Goal: Navigation & Orientation: Find specific page/section

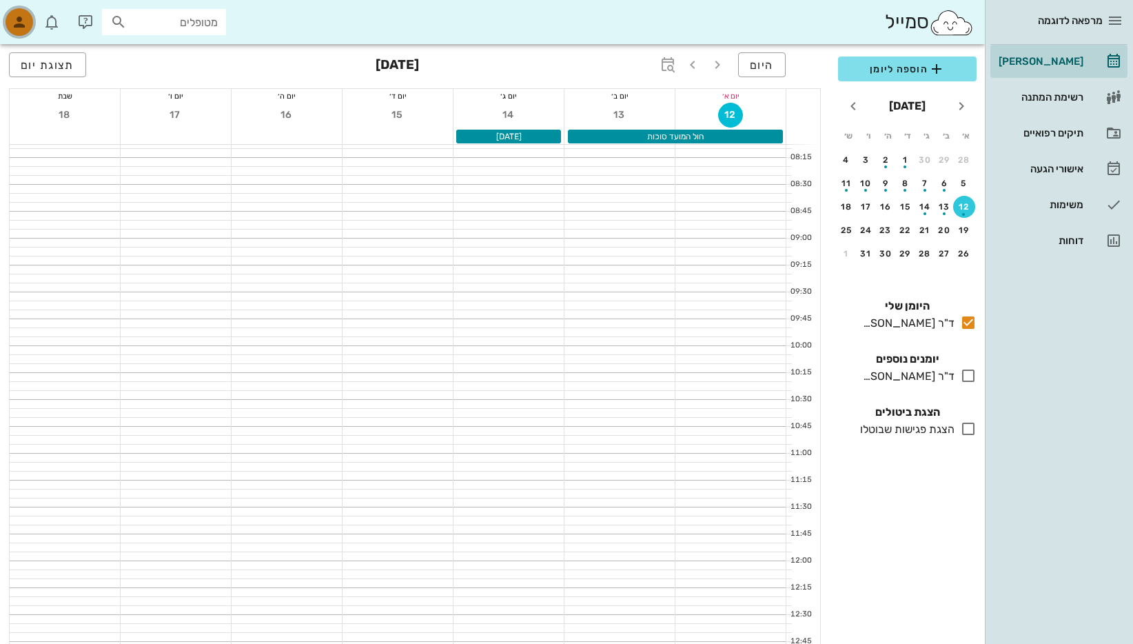
click at [16, 17] on icon "button" at bounding box center [19, 22] width 17 height 17
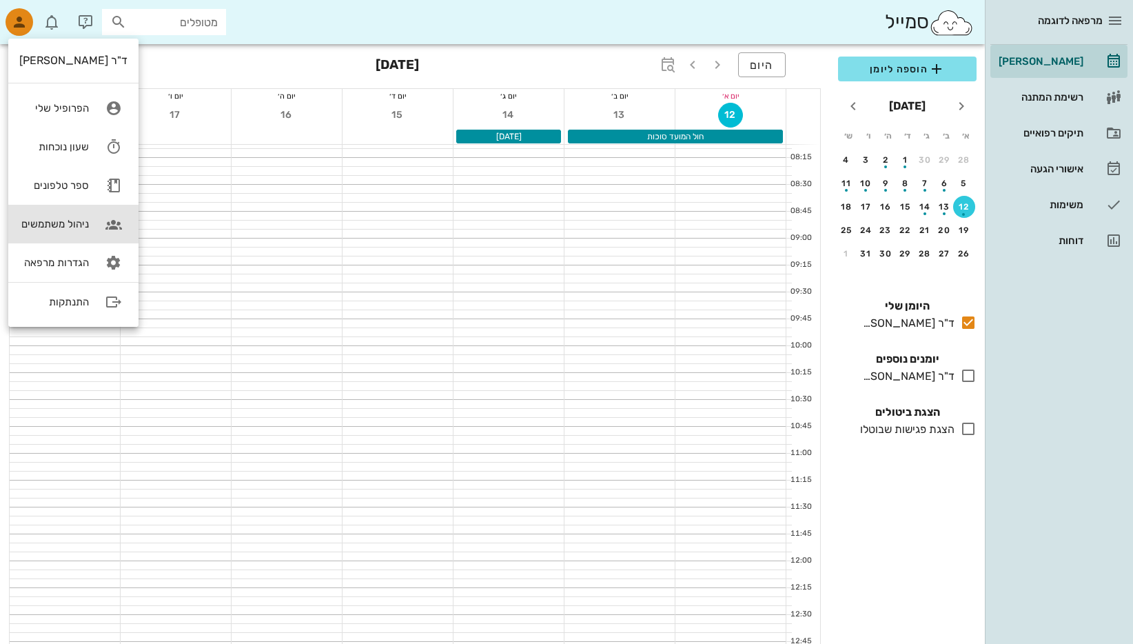
click at [58, 221] on div "ניהול משתמשים" at bounding box center [54, 224] width 70 height 12
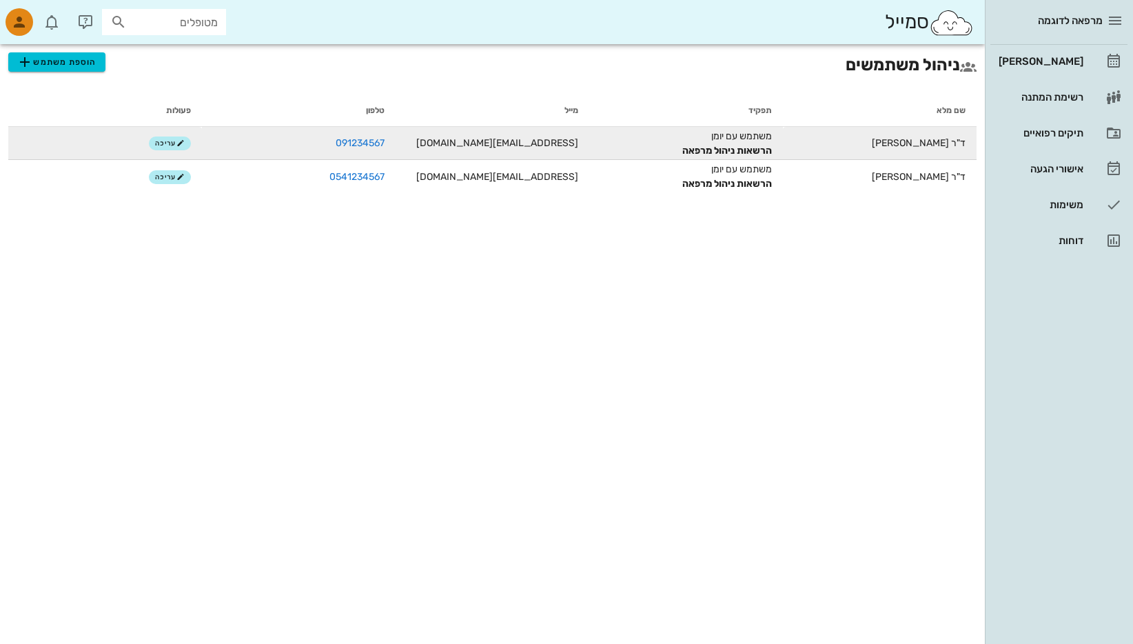
click at [731, 143] on div "הרשאות ניהול מרפאה" at bounding box center [686, 150] width 172 height 14
click at [537, 145] on td "[EMAIL_ADDRESS][DOMAIN_NAME]" at bounding box center [493, 143] width 194 height 33
click at [355, 139] on link "091234567" at bounding box center [360, 143] width 49 height 12
click at [165, 142] on span "עריכה" at bounding box center [170, 143] width 30 height 8
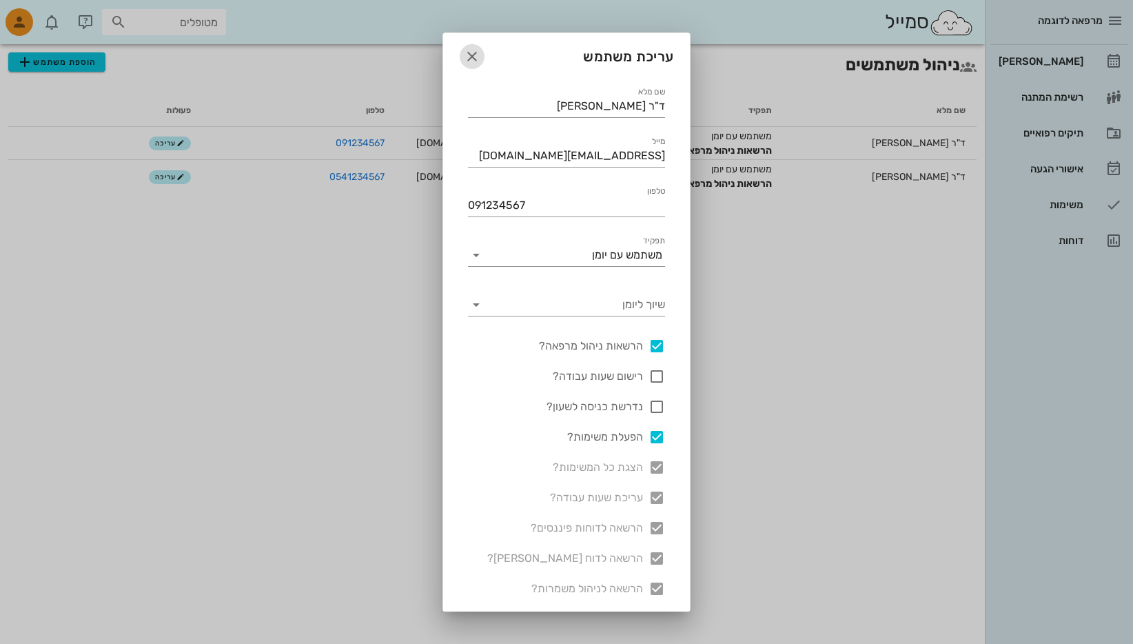
click at [480, 57] on icon "button" at bounding box center [472, 56] width 17 height 17
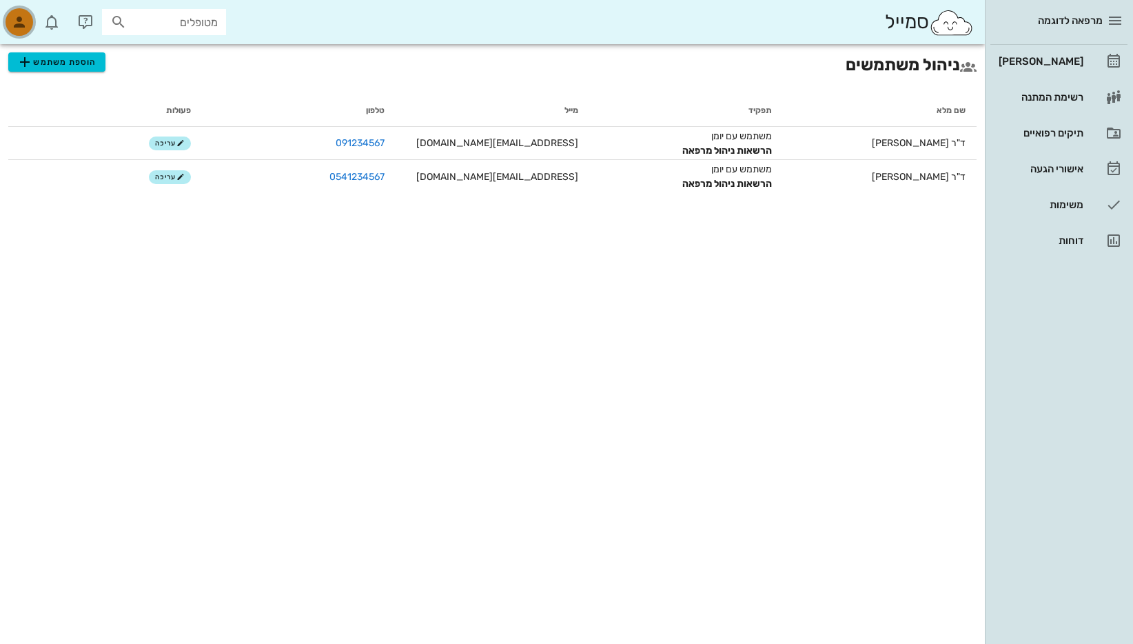
click at [16, 21] on icon "button" at bounding box center [19, 22] width 17 height 17
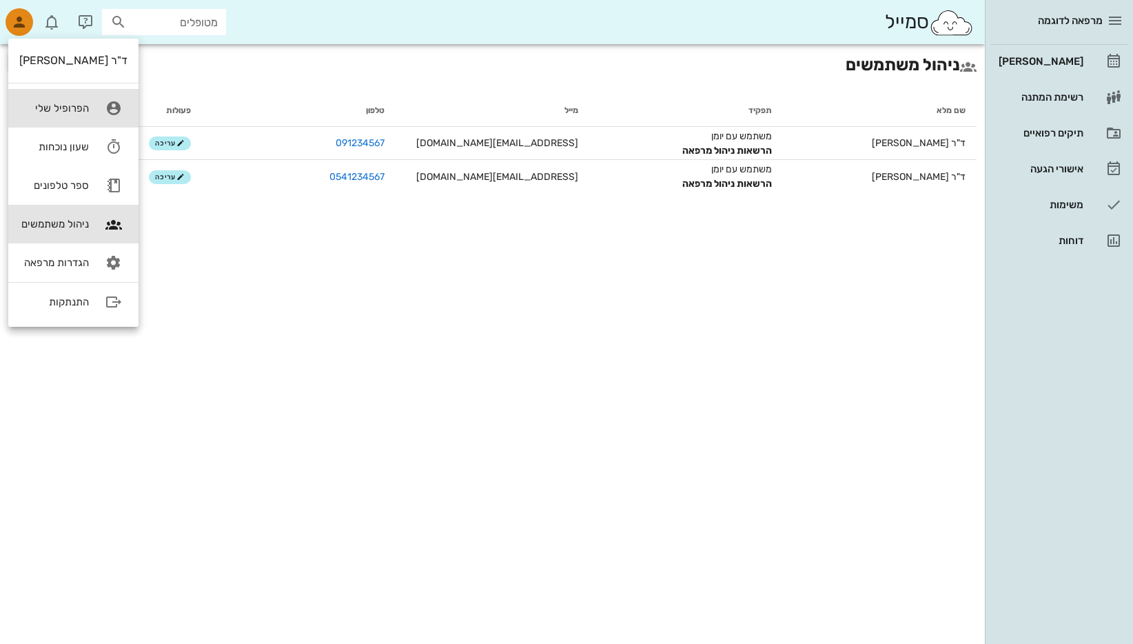
click at [56, 106] on div "הפרופיל שלי" at bounding box center [54, 108] width 70 height 12
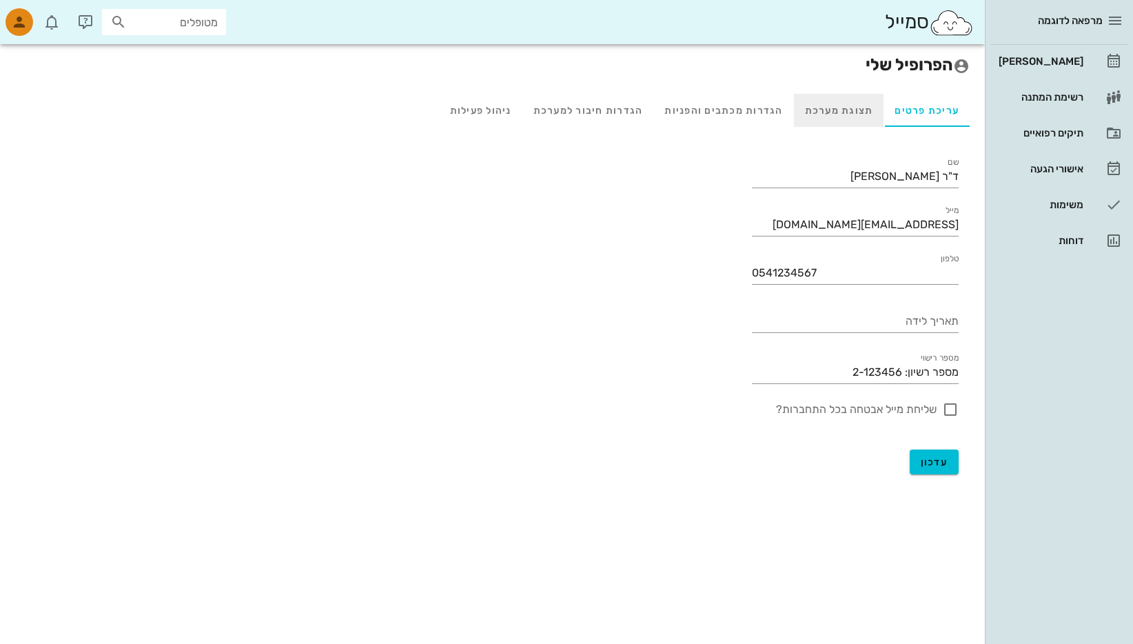
click at [843, 109] on div "תצוגת מערכת" at bounding box center [839, 110] width 90 height 33
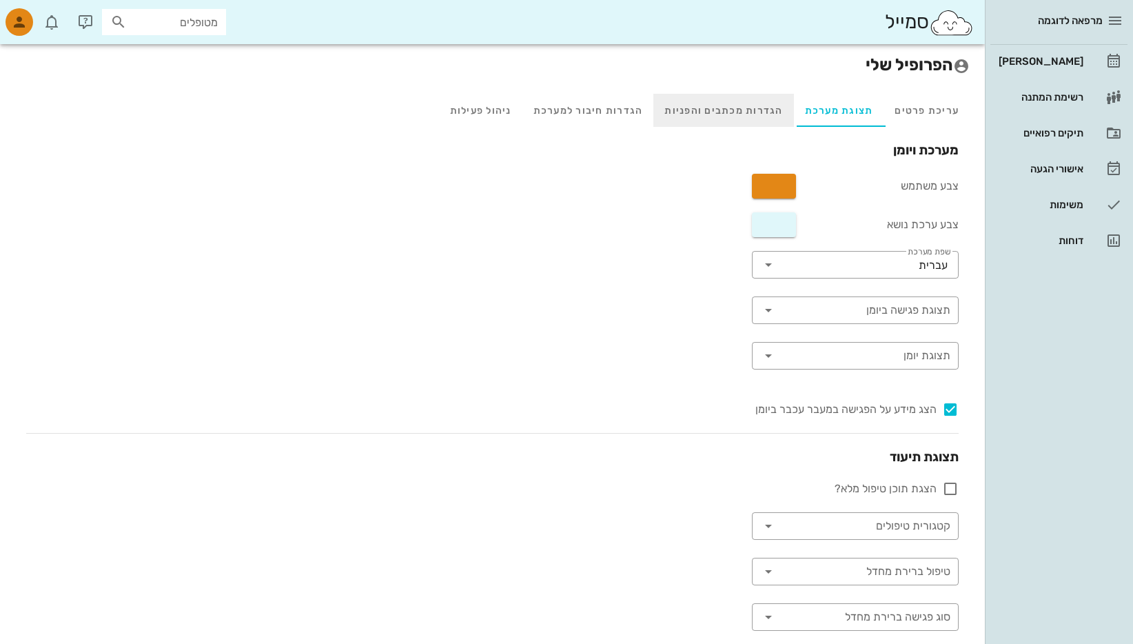
click at [742, 105] on div "הגדרות מכתבים והפניות" at bounding box center [723, 110] width 140 height 33
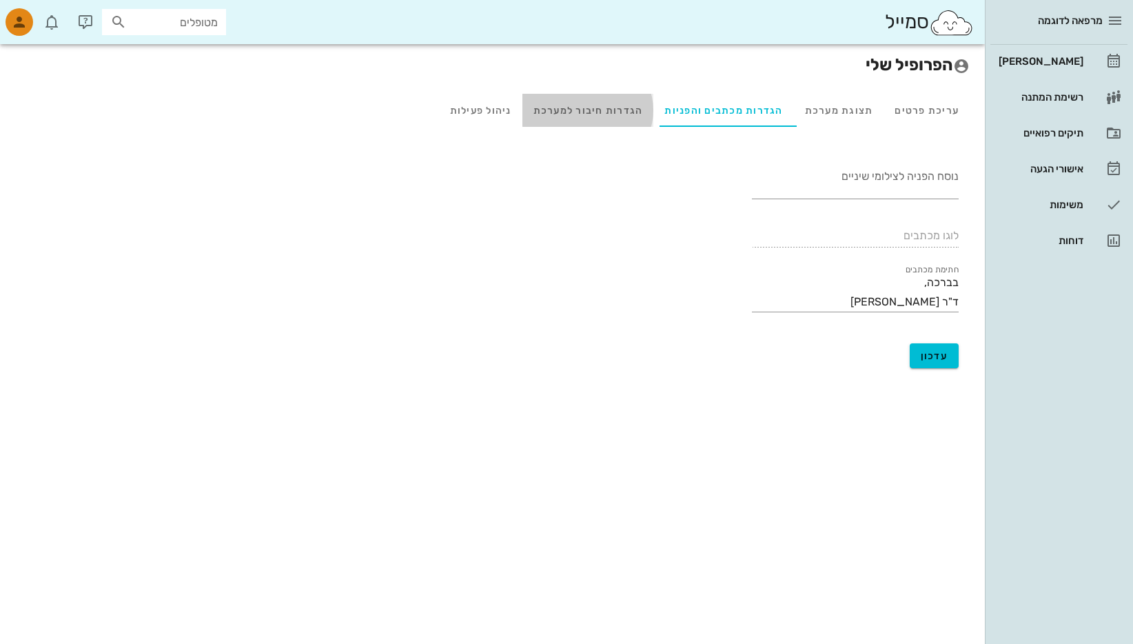
click at [590, 110] on div "הגדרות חיבור למערכת" at bounding box center [589, 110] width 132 height 33
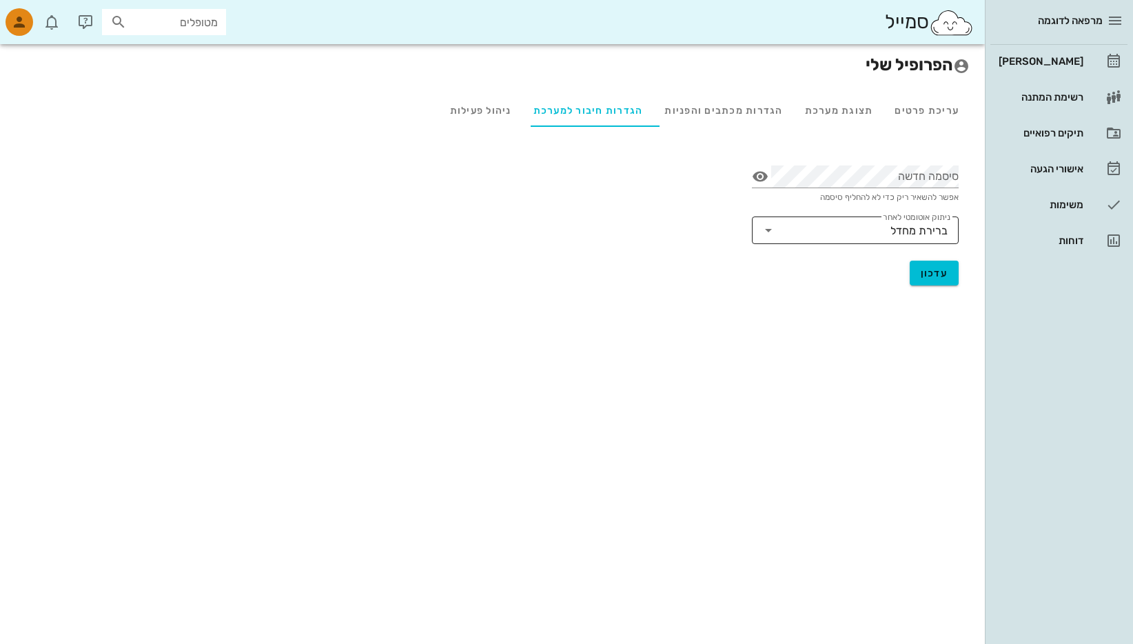
click at [775, 230] on icon at bounding box center [768, 230] width 17 height 17
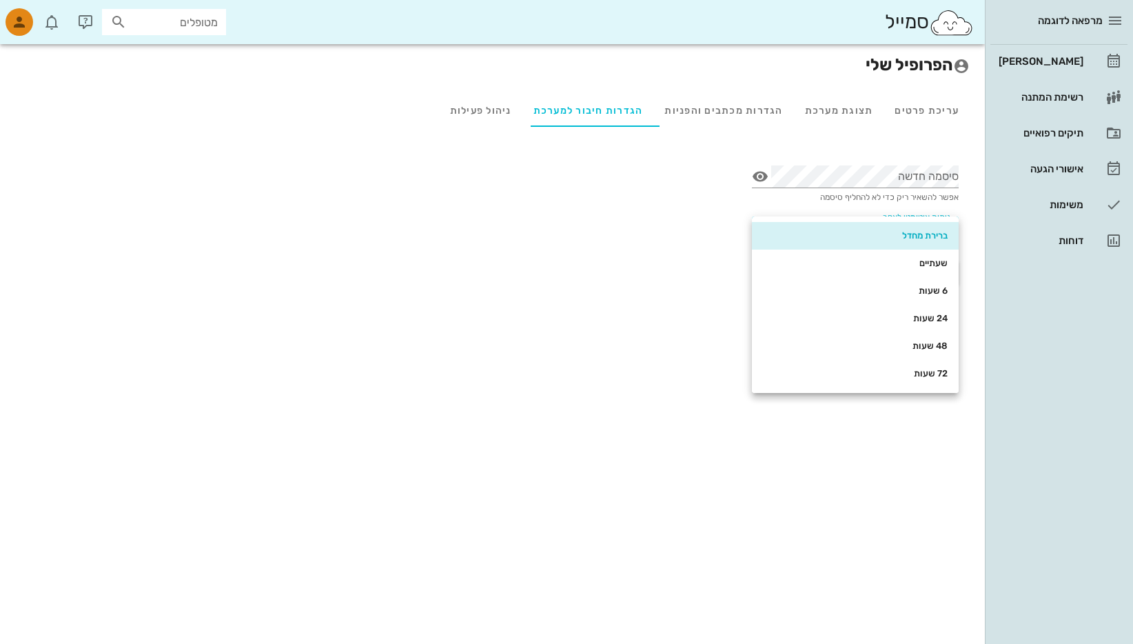
click at [776, 230] on div "ברירת מחדל" at bounding box center [855, 236] width 185 height 22
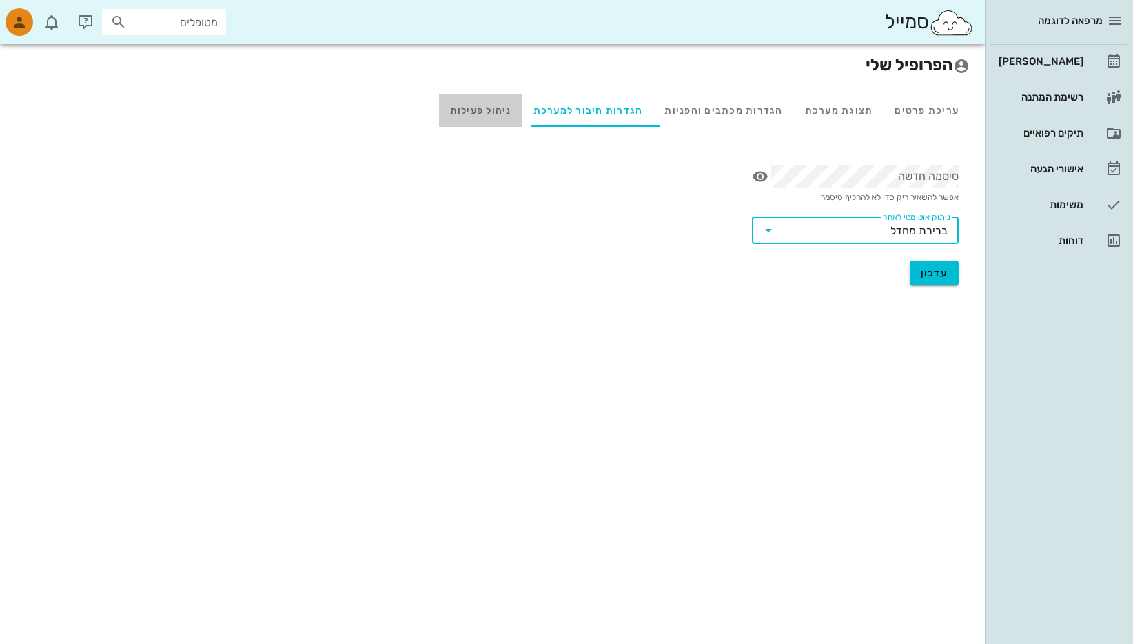
click at [483, 113] on div "ניהול פעילות" at bounding box center [480, 110] width 83 height 33
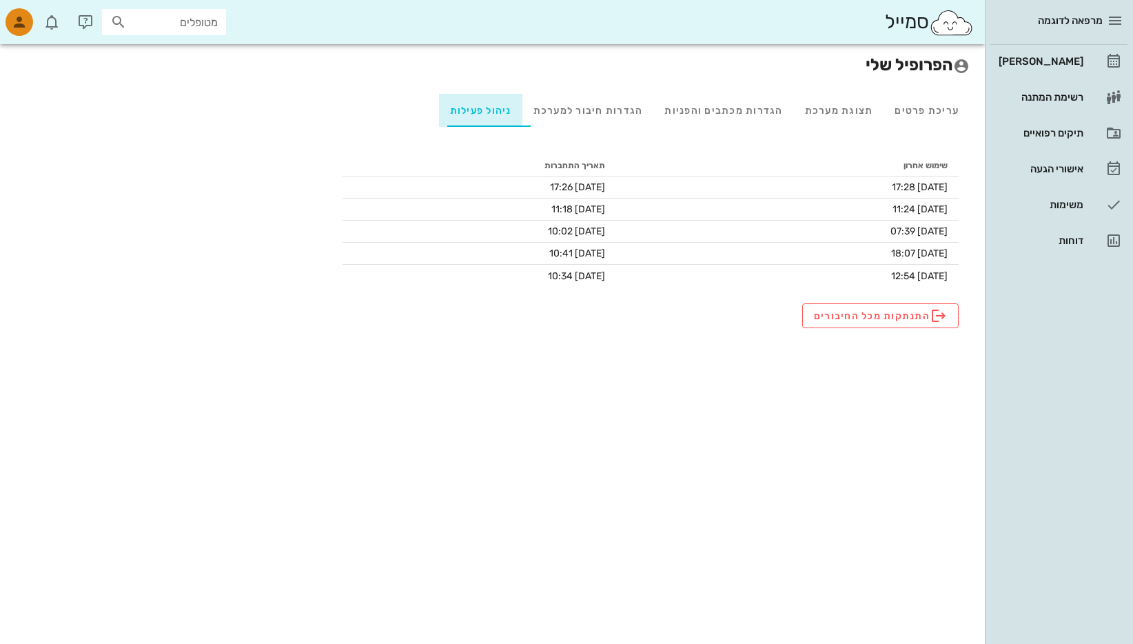
click at [482, 112] on div "ניהול פעילות" at bounding box center [480, 110] width 83 height 33
click at [154, 108] on div "עריכת פרטים תצוגת מערכת הגדרות מכתבים והפניות הגדרות חיבור למערכת ניהול פעילות" at bounding box center [492, 110] width 955 height 33
click at [17, 19] on icon "button" at bounding box center [19, 22] width 17 height 17
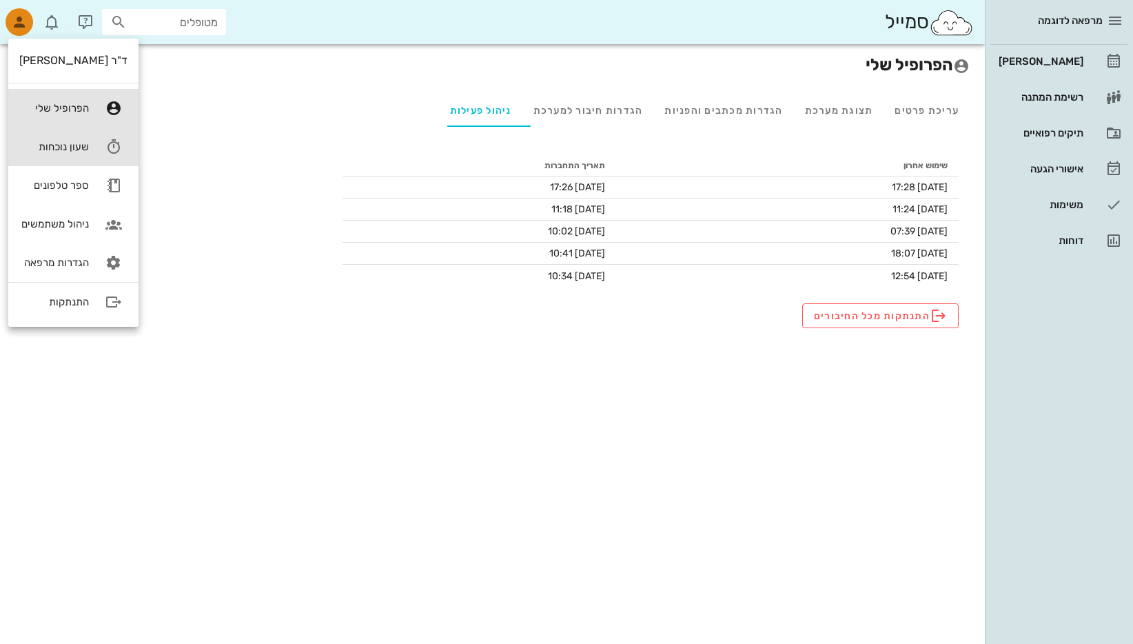
click at [59, 145] on div "שעון נוכחות" at bounding box center [54, 147] width 70 height 12
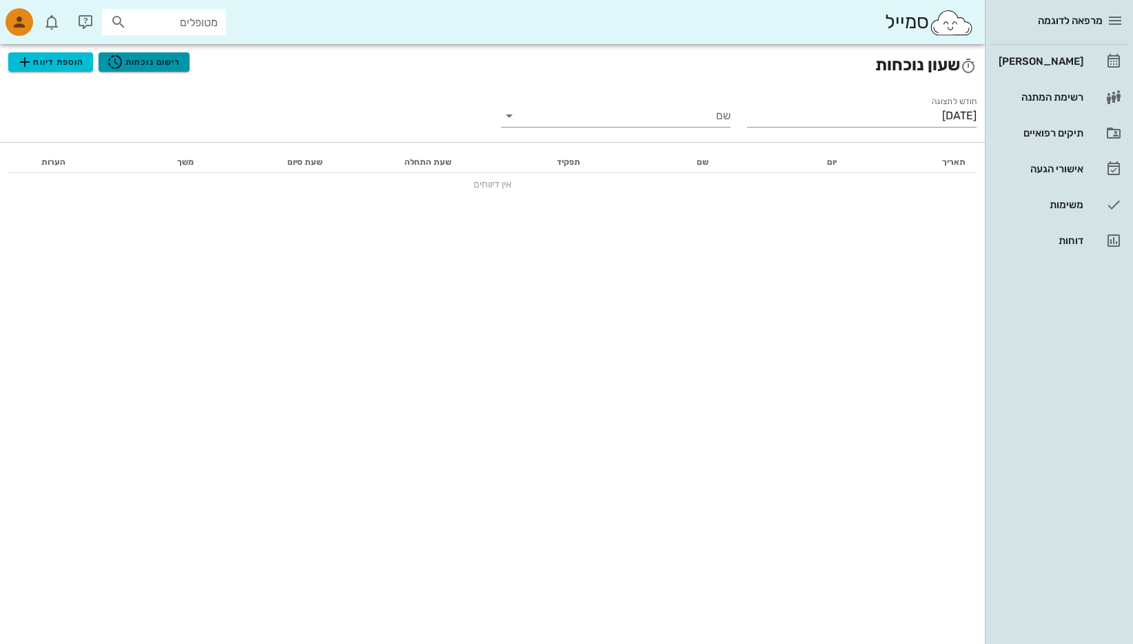
click at [144, 63] on span "רישום נוכחות" at bounding box center [144, 62] width 74 height 17
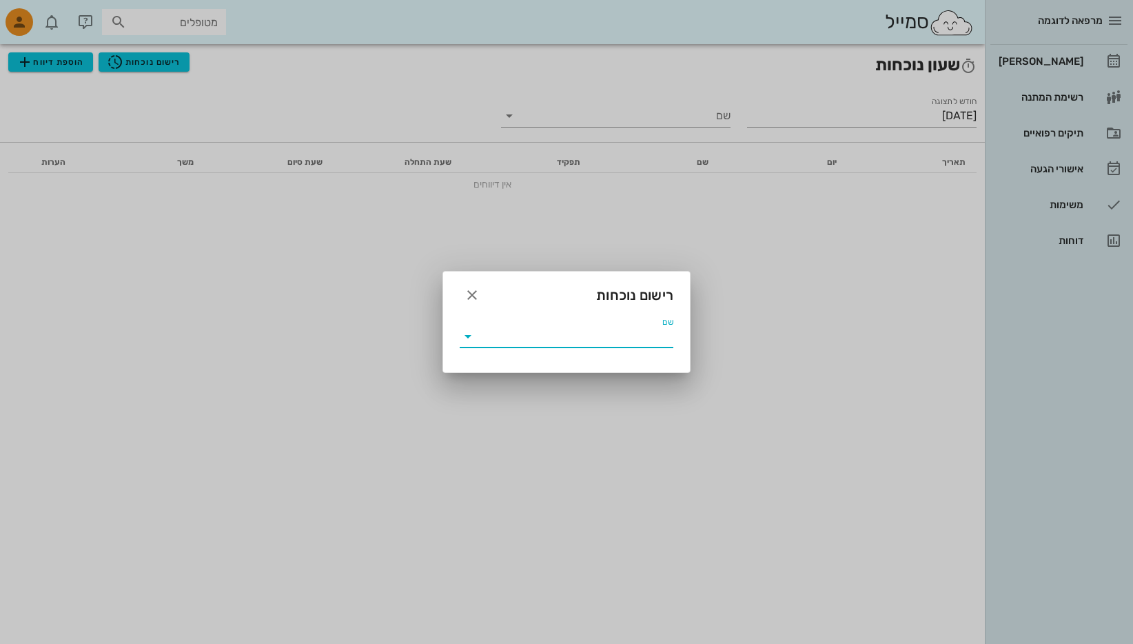
click at [625, 343] on input "שם" at bounding box center [576, 336] width 194 height 22
click at [469, 334] on icon at bounding box center [468, 336] width 17 height 17
click at [468, 339] on icon at bounding box center [468, 336] width 17 height 17
click at [467, 337] on icon at bounding box center [468, 336] width 17 height 17
click at [472, 286] on button "button" at bounding box center [472, 295] width 25 height 25
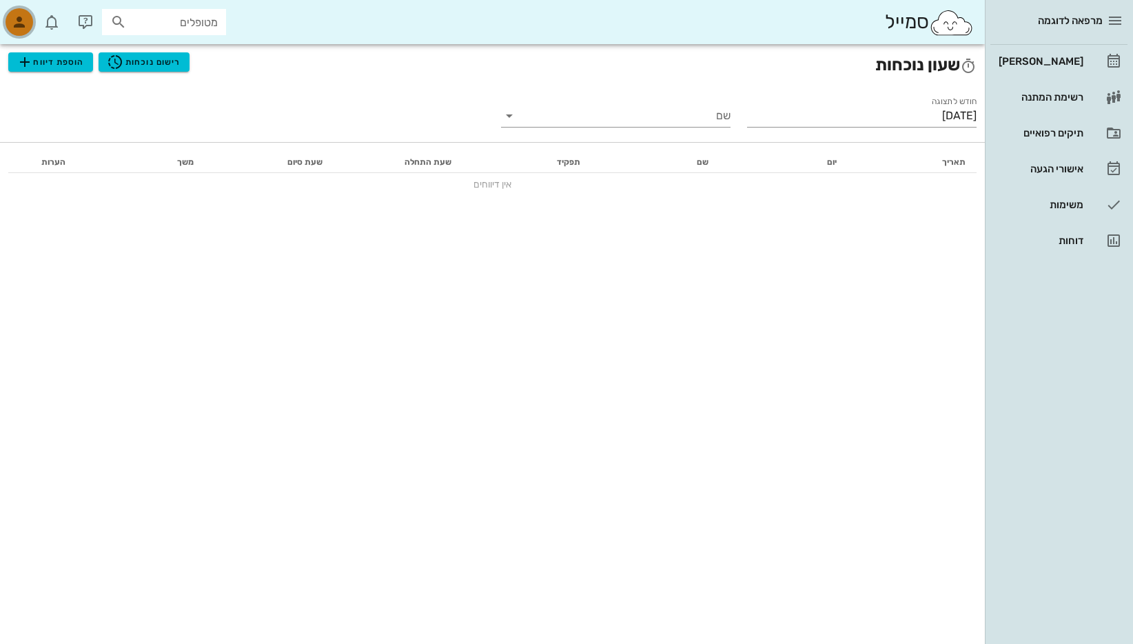
click at [16, 17] on icon "button" at bounding box center [19, 22] width 17 height 17
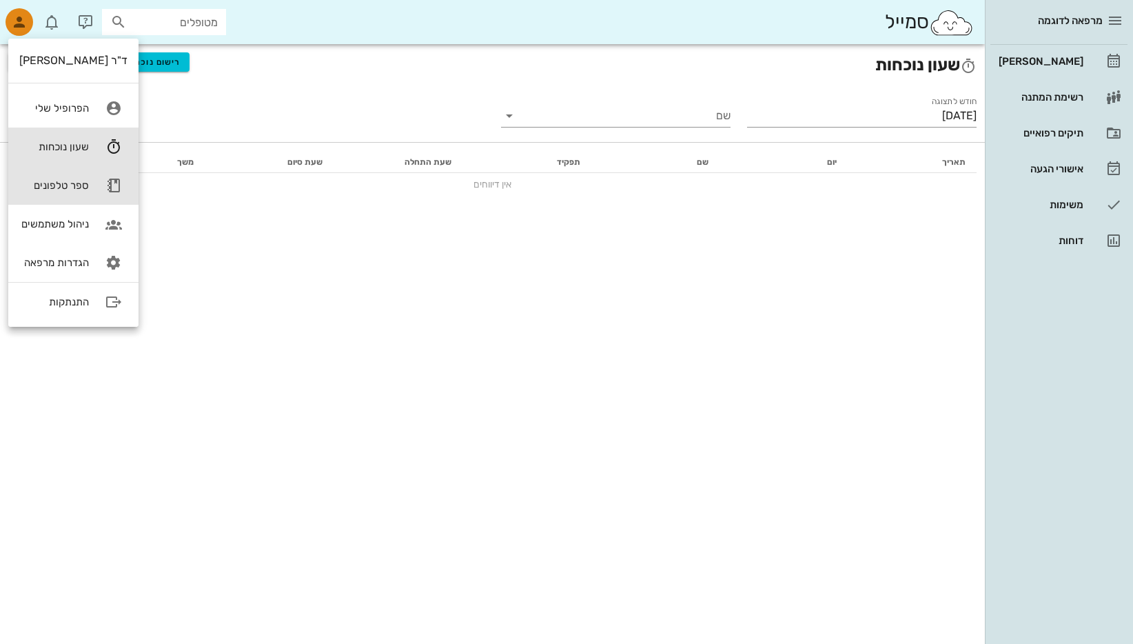
click at [64, 187] on div "ספר טלפונים" at bounding box center [54, 185] width 70 height 12
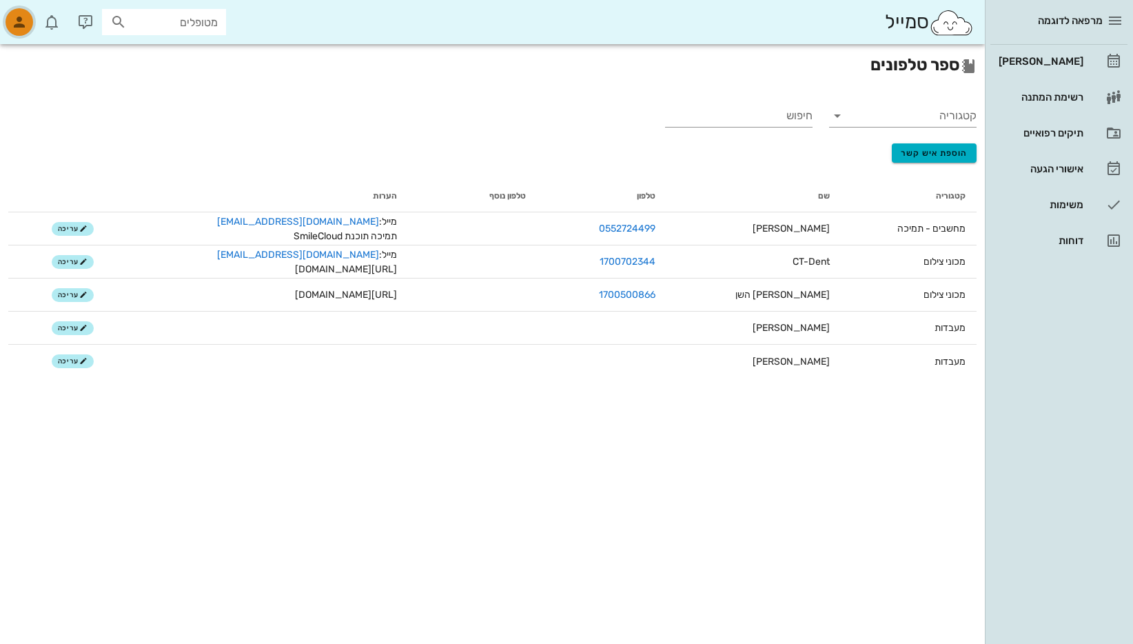
click at [17, 21] on icon "button" at bounding box center [19, 22] width 17 height 17
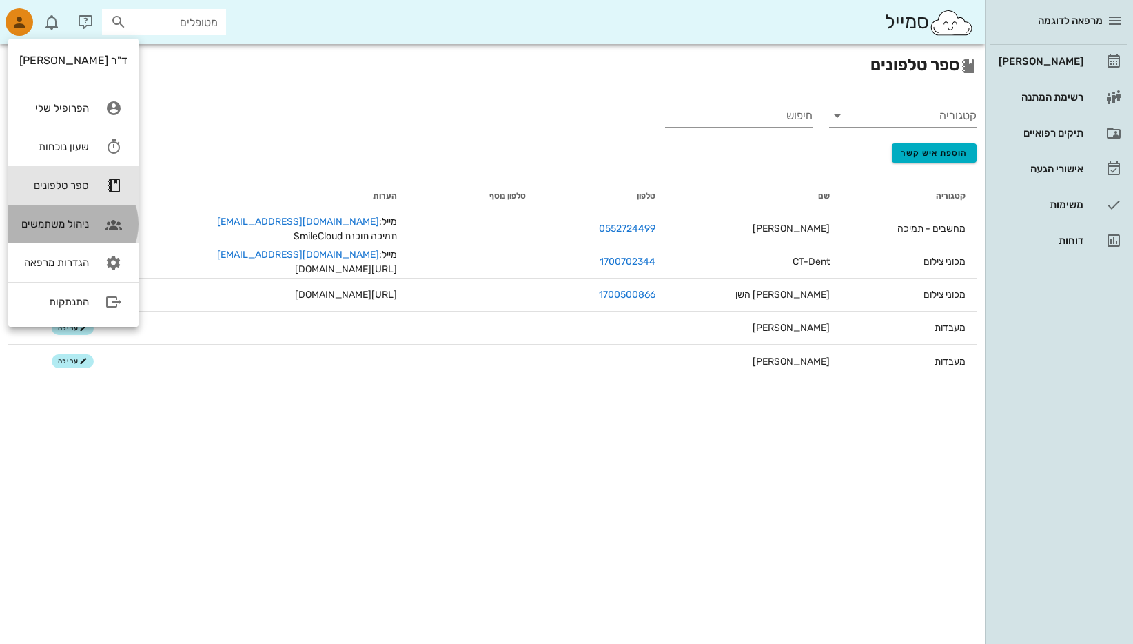
click at [39, 225] on div "ניהול משתמשים" at bounding box center [54, 224] width 70 height 12
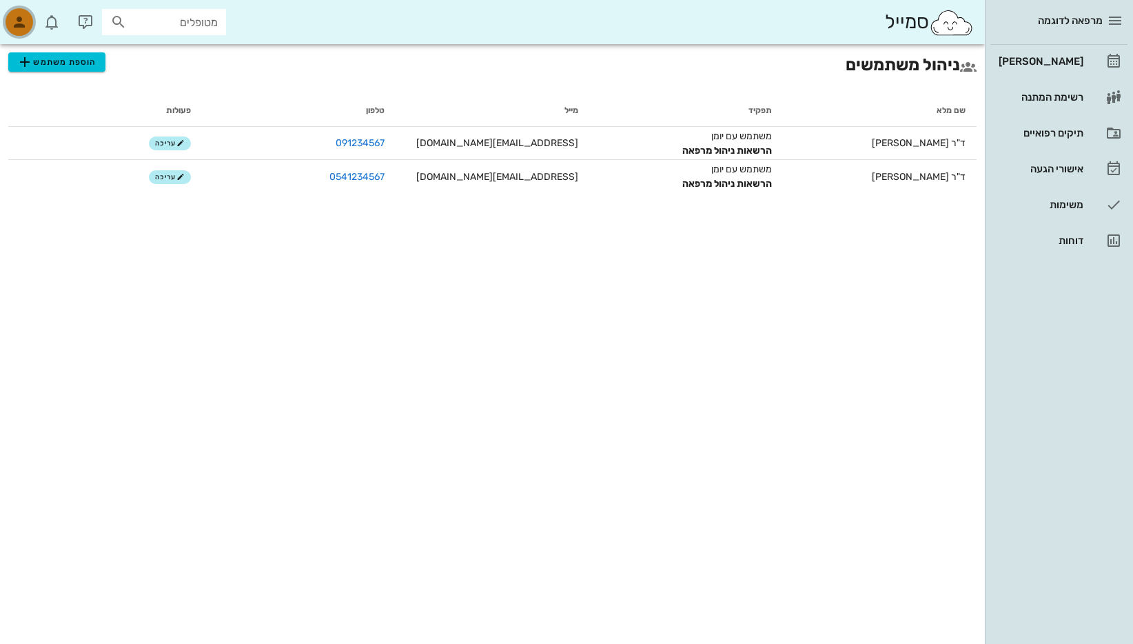
click at [19, 25] on icon "button" at bounding box center [19, 22] width 17 height 17
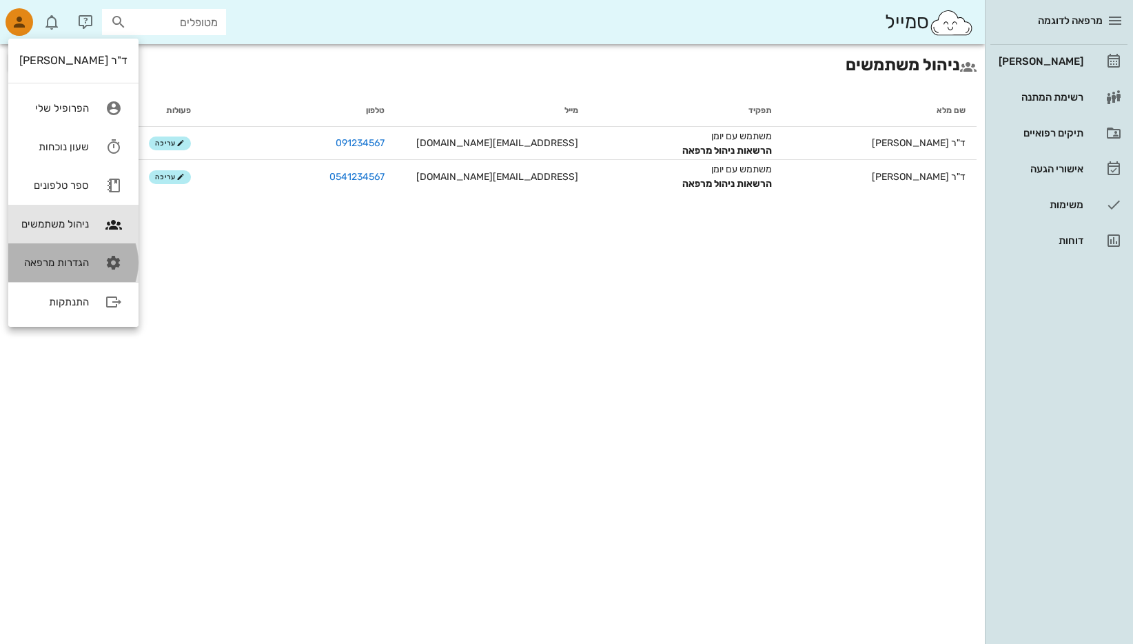
click at [70, 268] on div "הגדרות מרפאה" at bounding box center [54, 262] width 70 height 12
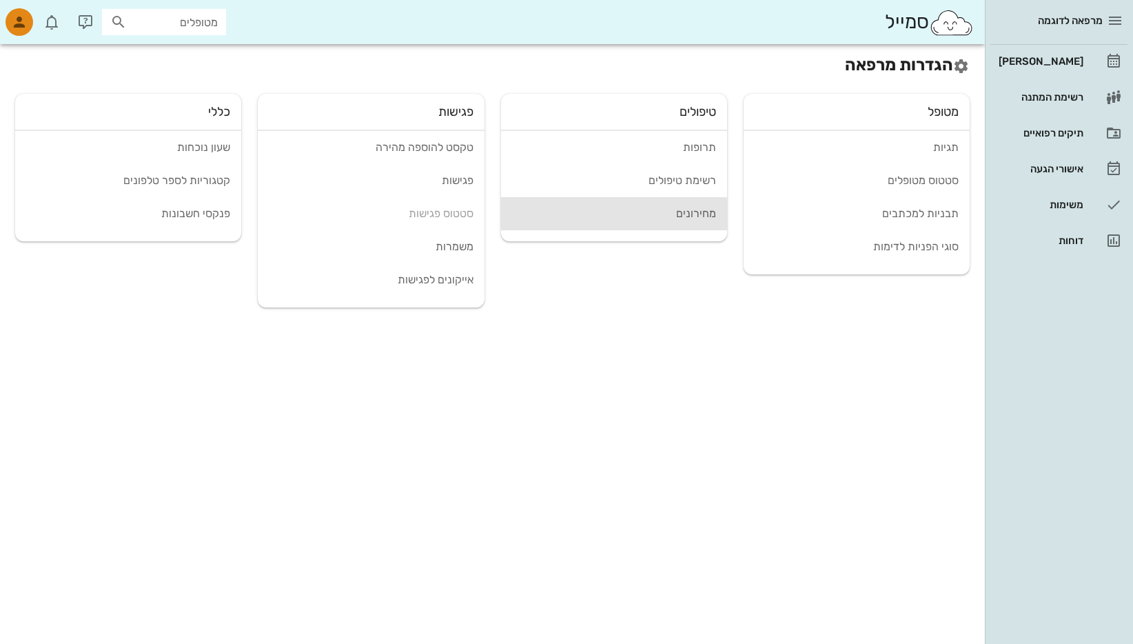
click at [691, 216] on div "מחירונים" at bounding box center [614, 213] width 204 height 13
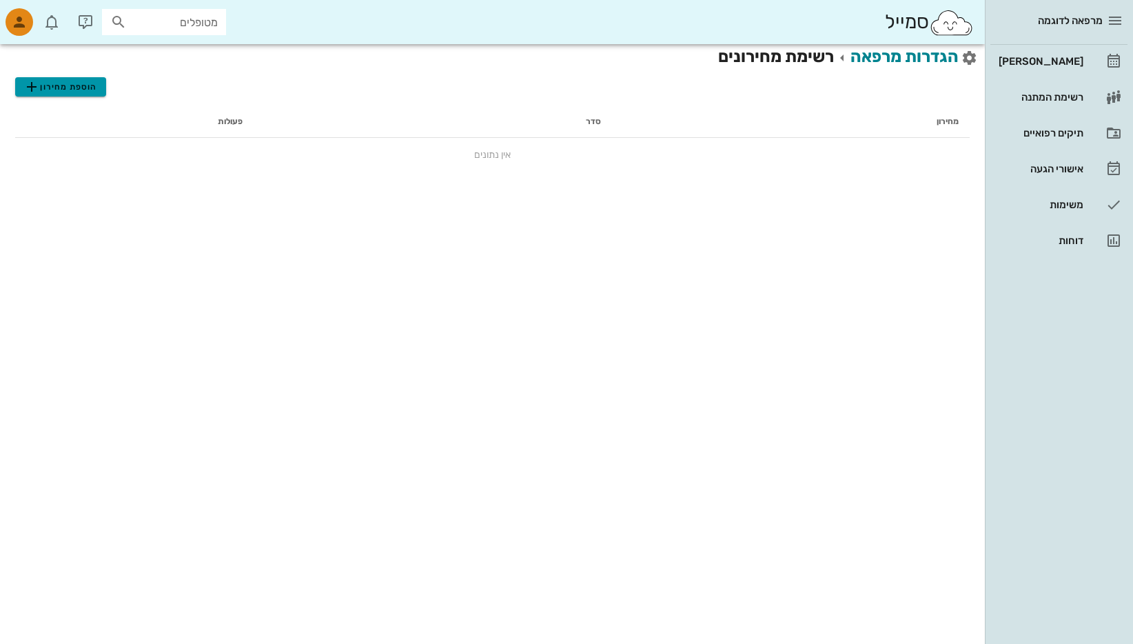
click at [77, 85] on span "הוספת מחירון" at bounding box center [60, 87] width 74 height 17
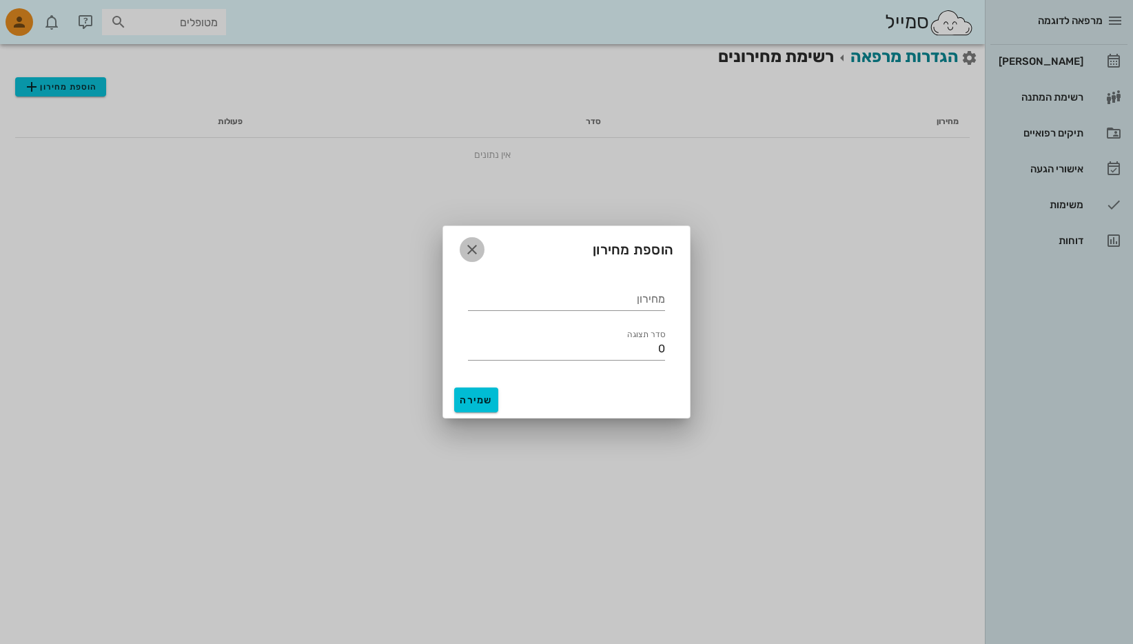
click at [469, 248] on icon "button" at bounding box center [472, 249] width 17 height 17
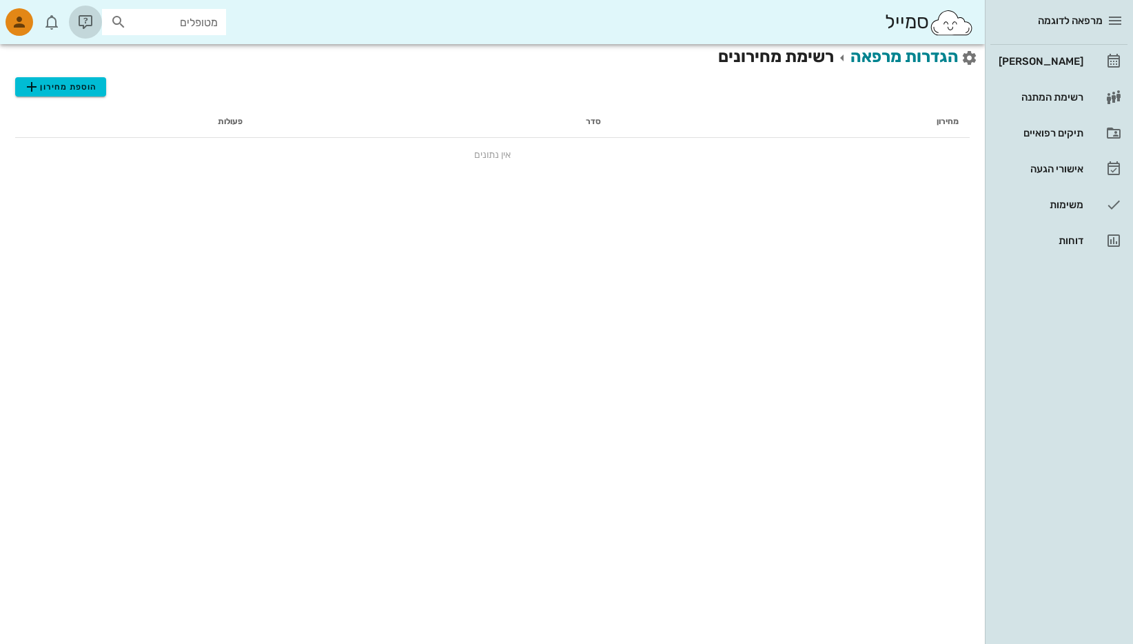
click at [82, 24] on icon "button" at bounding box center [85, 22] width 17 height 17
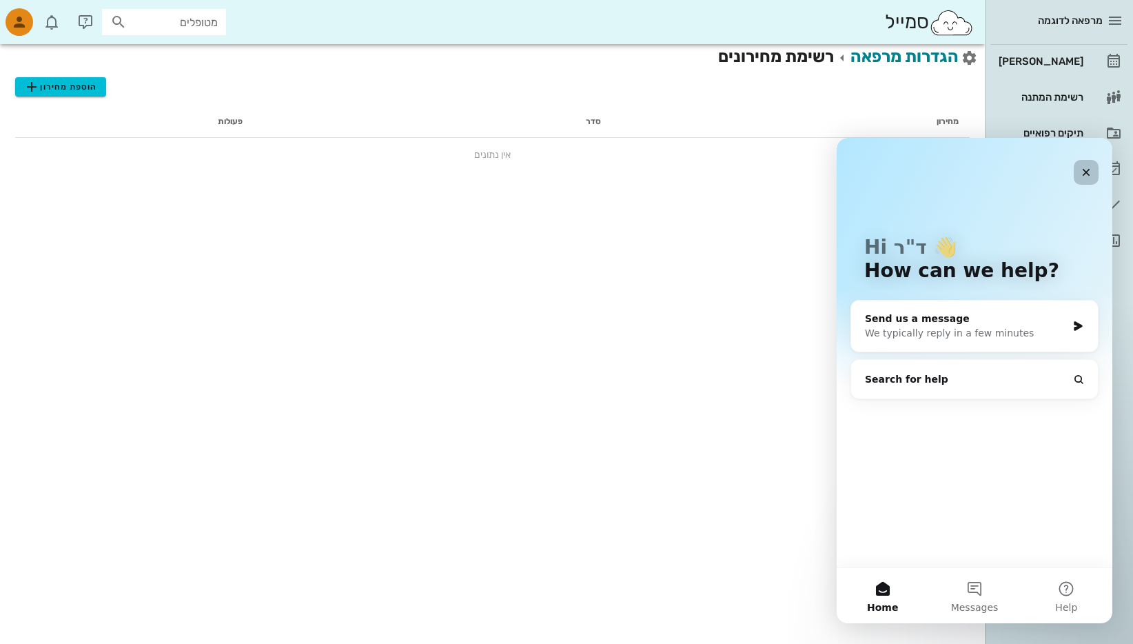
click at [1085, 174] on icon "Close" at bounding box center [1087, 173] width 8 height 8
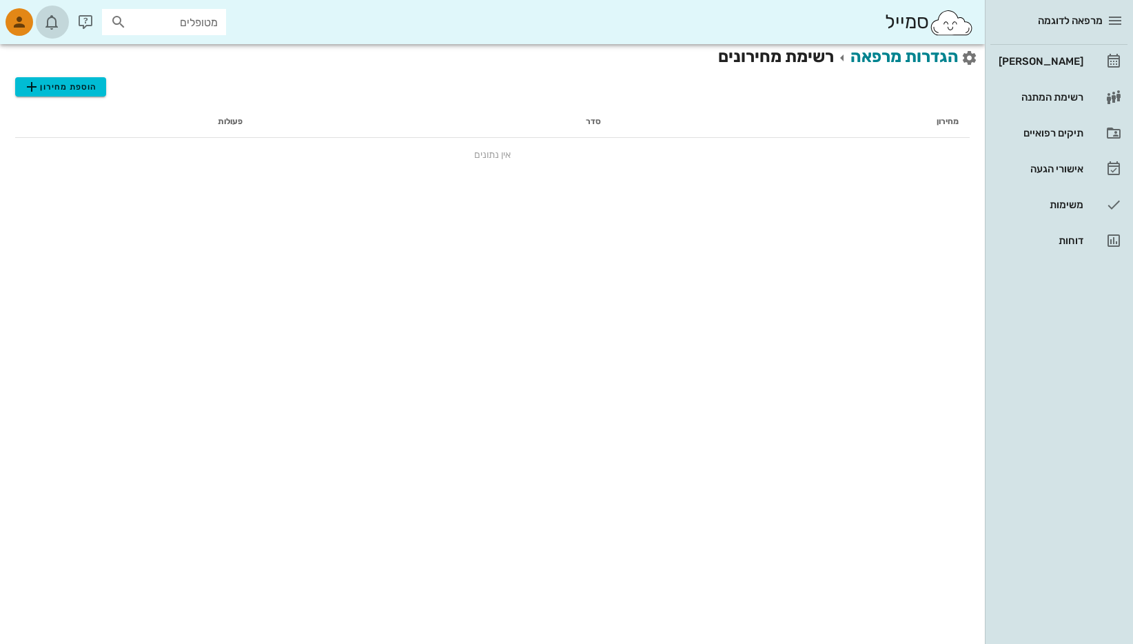
click at [47, 19] on span "תג" at bounding box center [45, 15] width 8 height 8
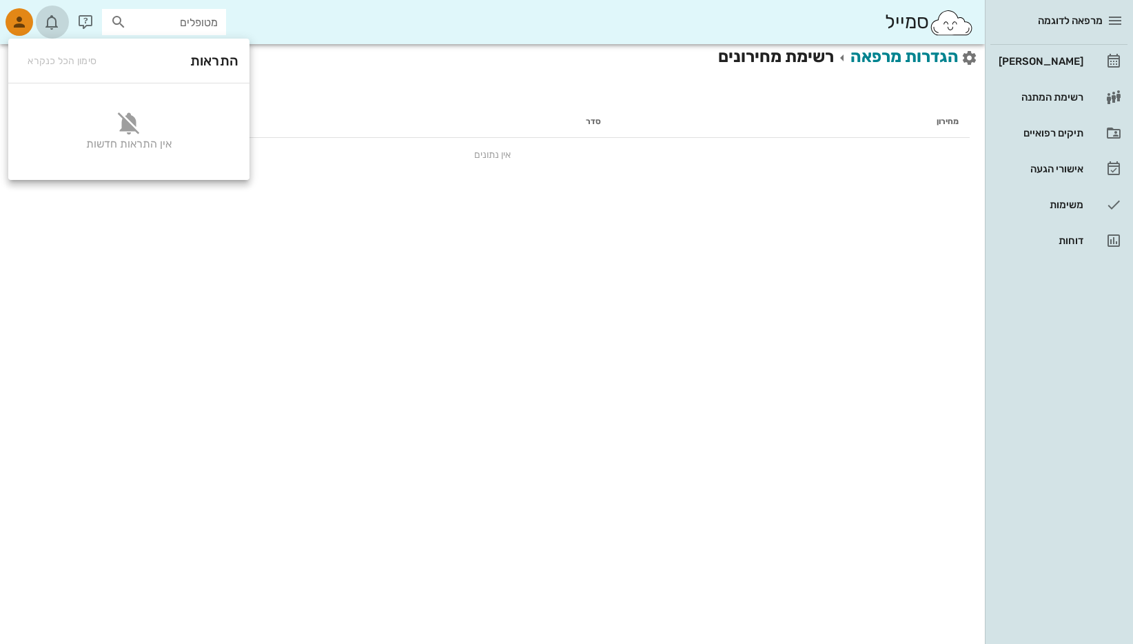
click at [47, 19] on span "תג" at bounding box center [45, 15] width 8 height 8
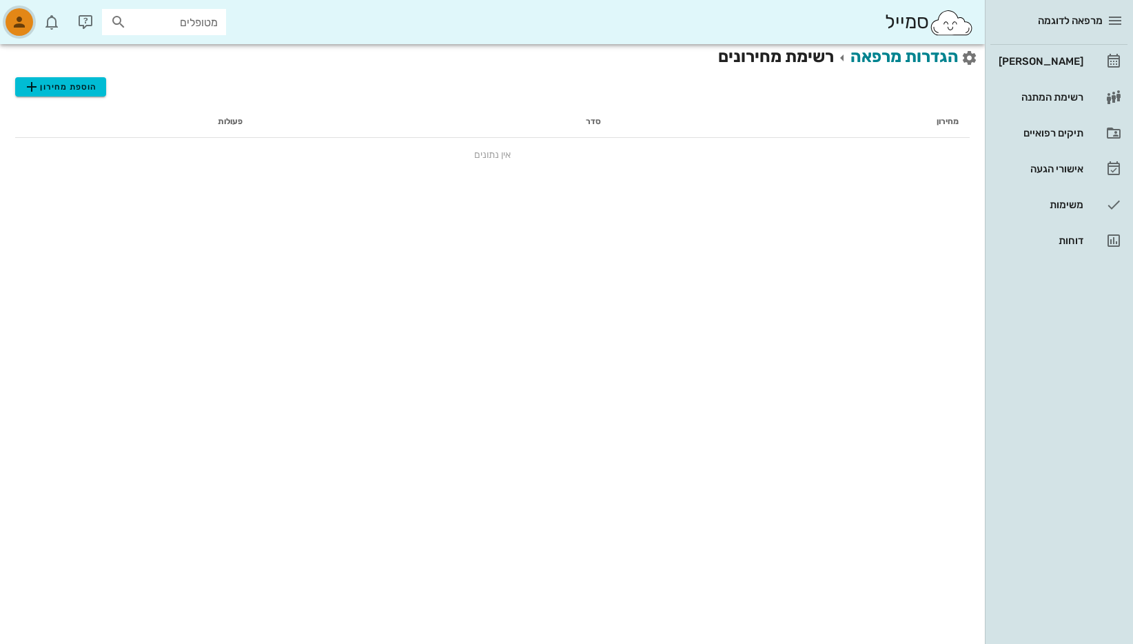
click at [18, 17] on icon "button" at bounding box center [19, 22] width 17 height 17
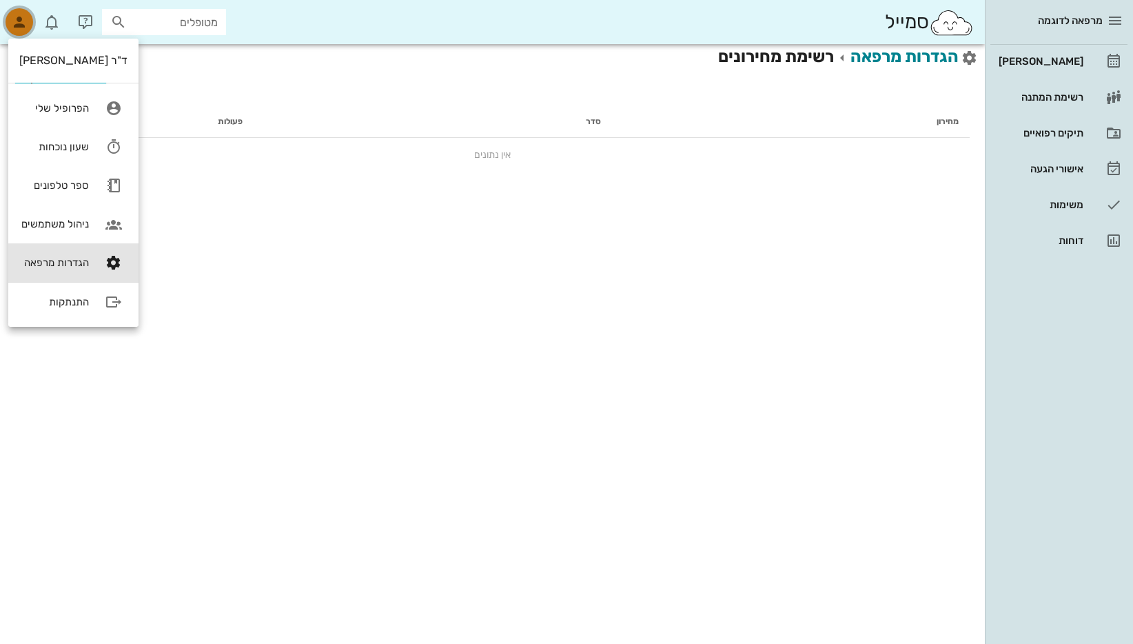
click at [16, 11] on div "button" at bounding box center [20, 22] width 28 height 28
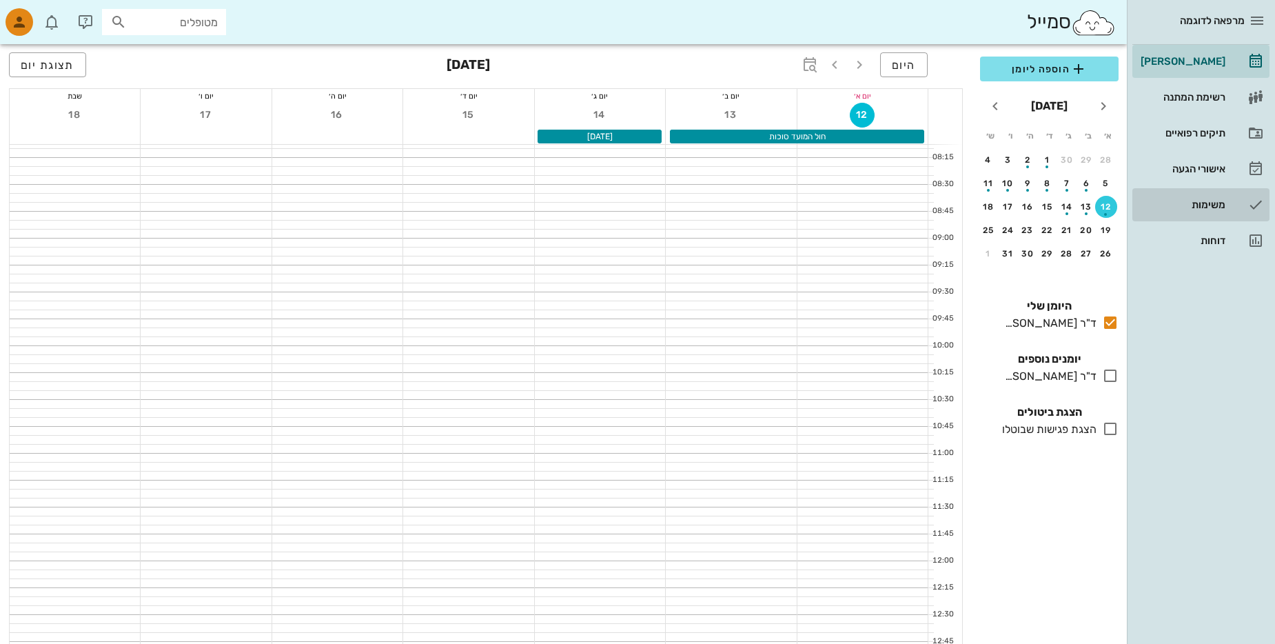
click at [1225, 201] on div "משימות" at bounding box center [1182, 204] width 88 height 11
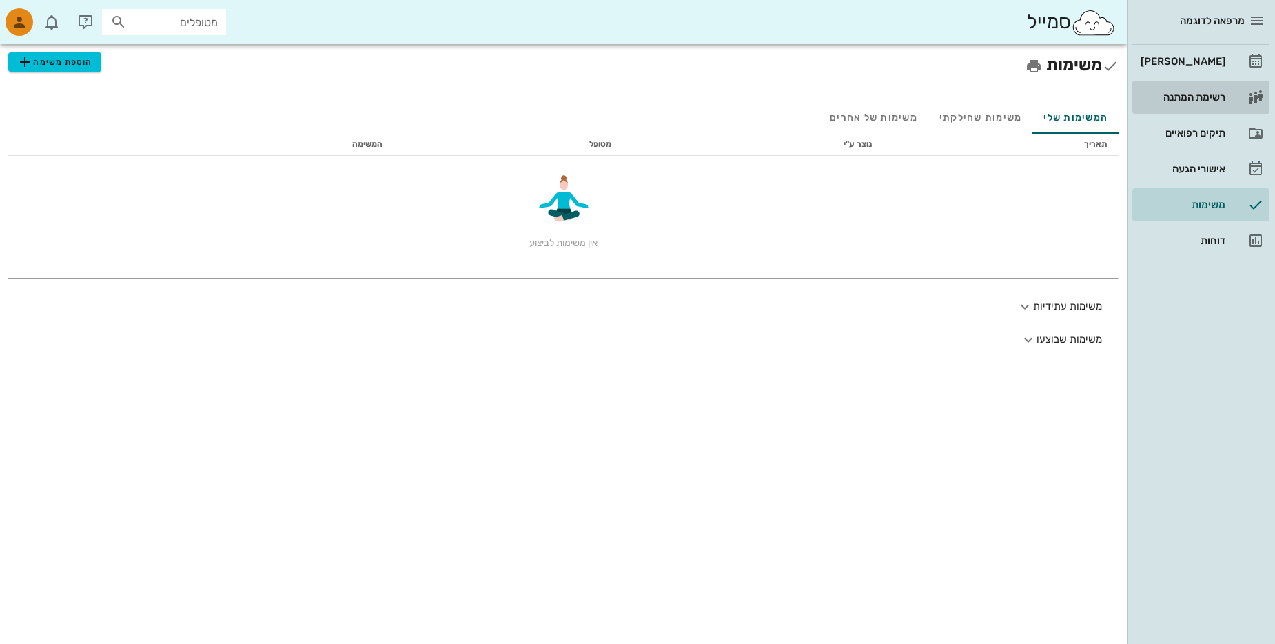
click at [1195, 97] on div "רשימת המתנה" at bounding box center [1182, 97] width 88 height 11
